Goal: Transaction & Acquisition: Download file/media

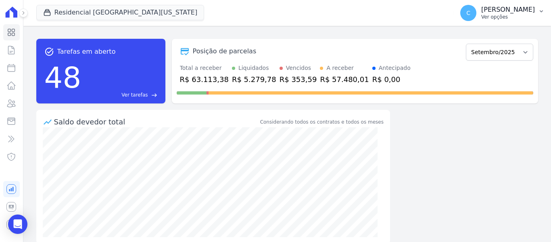
click at [525, 13] on p "[PERSON_NAME]" at bounding box center [508, 10] width 54 height 8
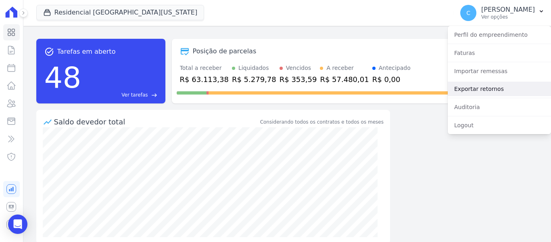
click at [492, 89] on link "Exportar retornos" at bounding box center [499, 89] width 103 height 15
click at [491, 90] on link "Exportar retornos" at bounding box center [499, 89] width 103 height 15
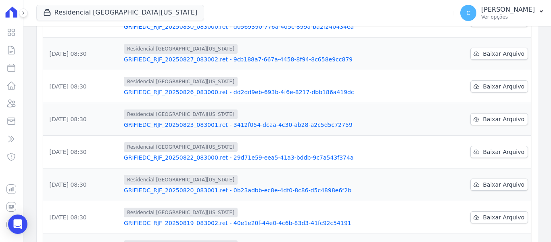
scroll to position [268, 0]
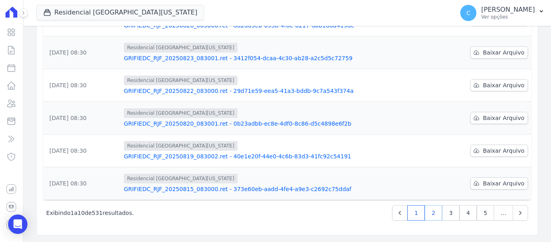
click at [433, 216] on link "2" at bounding box center [433, 212] width 17 height 15
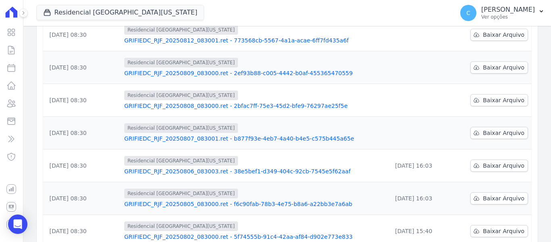
scroll to position [202, 0]
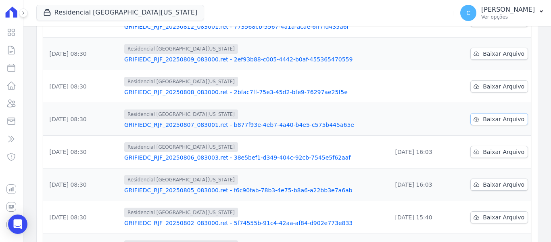
click at [490, 123] on span "Baixar Arquivo" at bounding box center [504, 119] width 42 height 8
click at [484, 85] on span "Baixar Arquivo" at bounding box center [504, 86] width 42 height 8
click at [491, 49] on link "Baixar Arquivo" at bounding box center [500, 54] width 58 height 12
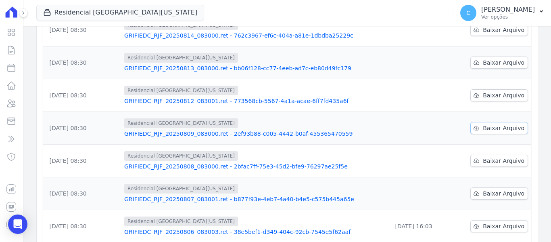
scroll to position [121, 0]
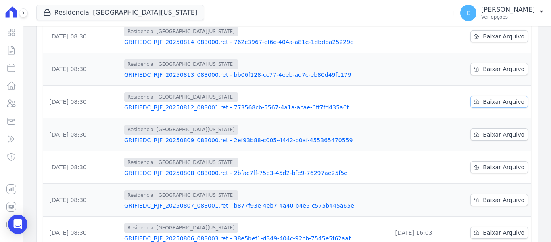
click at [492, 102] on span "Baixar Arquivo" at bounding box center [504, 102] width 42 height 8
click at [502, 68] on span "Baixar Arquivo" at bounding box center [504, 69] width 42 height 8
click at [498, 34] on span "Baixar Arquivo" at bounding box center [504, 36] width 42 height 8
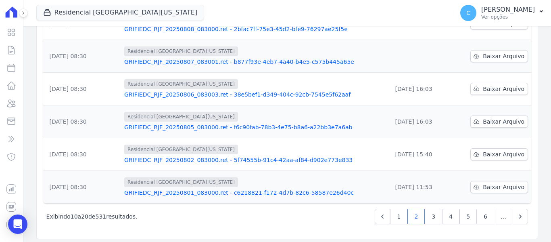
scroll to position [268, 0]
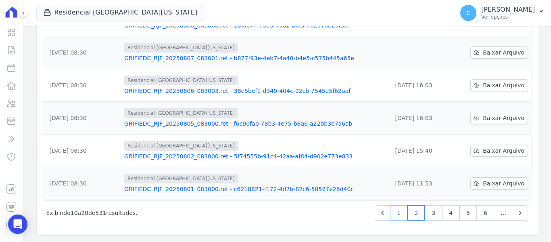
click at [397, 217] on link "1" at bounding box center [398, 212] width 17 height 15
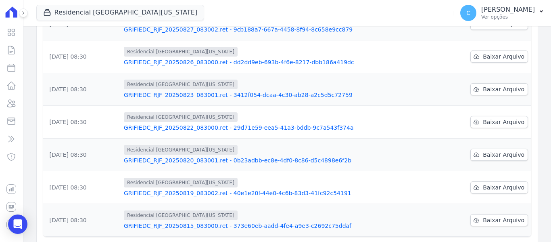
scroll to position [268, 0]
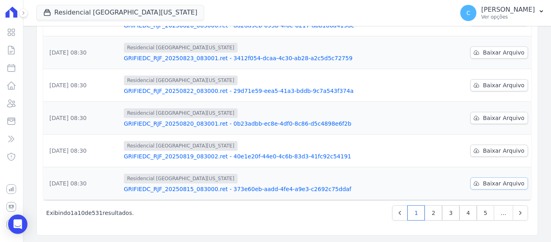
click at [509, 183] on span "Baixar Arquivo" at bounding box center [504, 183] width 42 height 8
click at [505, 151] on span "Baixar Arquivo" at bounding box center [504, 150] width 42 height 8
click at [508, 117] on span "Baixar Arquivo" at bounding box center [504, 118] width 42 height 8
click at [510, 82] on span "Baixar Arquivo" at bounding box center [504, 85] width 42 height 8
click at [507, 50] on span "Baixar Arquivo" at bounding box center [504, 52] width 42 height 8
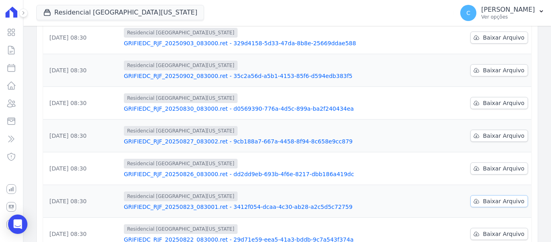
scroll to position [107, 0]
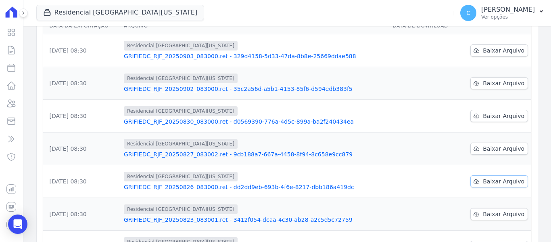
click at [499, 185] on span "Baixar Arquivo" at bounding box center [504, 181] width 42 height 8
click at [510, 150] on span "Baixar Arquivo" at bounding box center [504, 148] width 42 height 8
click at [506, 117] on span "Baixar Arquivo" at bounding box center [504, 116] width 42 height 8
click at [505, 82] on span "Baixar Arquivo" at bounding box center [504, 83] width 42 height 8
click at [513, 51] on span "Baixar Arquivo" at bounding box center [504, 50] width 42 height 8
